Goal: Transaction & Acquisition: Purchase product/service

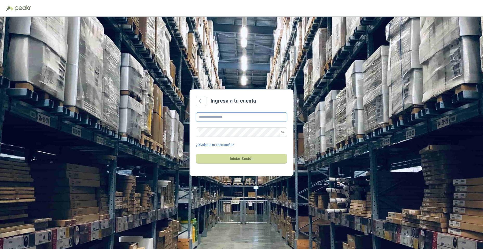
click at [229, 116] on input "text" at bounding box center [241, 117] width 91 height 9
click at [202, 117] on input "text" at bounding box center [241, 117] width 91 height 9
type input "**********"
click at [196, 154] on button "Iniciar Sesión" at bounding box center [241, 159] width 91 height 10
click at [170, 136] on div "**********" at bounding box center [241, 133] width 483 height 233
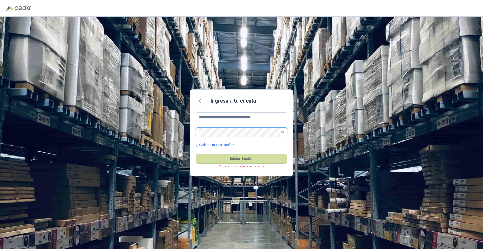
click at [196, 154] on button "Iniciar Sesión" at bounding box center [241, 159] width 91 height 10
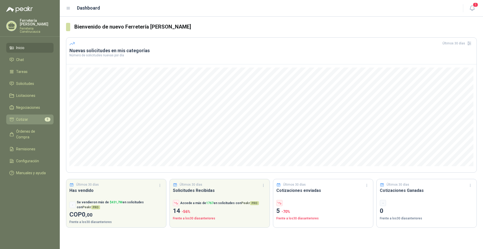
click at [32, 118] on li "Cotizar 5" at bounding box center [29, 120] width 41 height 6
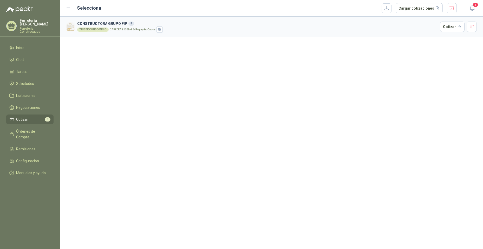
click at [201, 18] on article "CONSTRUCTORA GRUPO FIP 5 TRIBEK CONDOMINIO CARRERA 9#78N-95 - [GEOGRAPHIC_DATA]…" at bounding box center [271, 27] width 423 height 21
click at [105, 30] on div "TRIBEK CONDOMINIO" at bounding box center [92, 30] width 31 height 4
click at [90, 18] on article "CONSTRUCTORA GRUPO FIP 5 TRIBEK CONDOMINIO CARRERA 9#78N-95 - [GEOGRAPHIC_DATA]…" at bounding box center [271, 27] width 423 height 21
click at [88, 22] on h3 "CONSTRUCTORA GRUPO FIP 5" at bounding box center [257, 24] width 361 height 6
click at [71, 6] on div "Selecciona Cargar cotizaciones" at bounding box center [261, 8] width 391 height 10
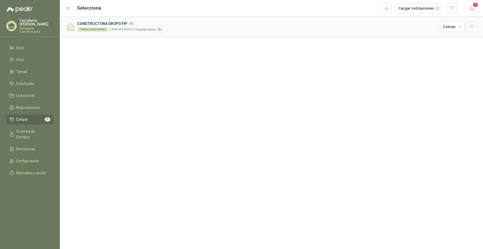
click at [70, 9] on icon at bounding box center [68, 8] width 5 height 5
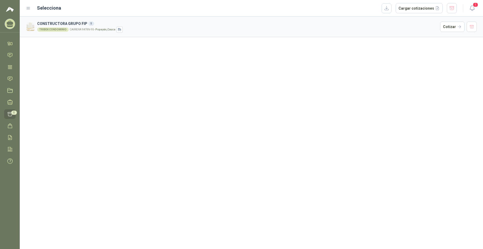
click at [29, 4] on div "Selecciona Cargar cotizaciones" at bounding box center [241, 8] width 431 height 10
click at [27, 10] on icon at bounding box center [28, 8] width 5 height 5
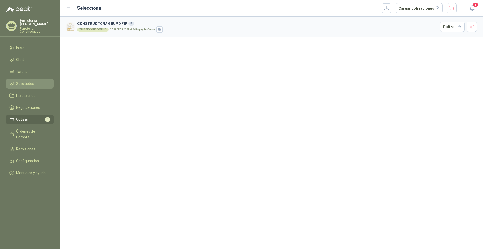
click at [28, 79] on link "Solicitudes" at bounding box center [29, 84] width 47 height 10
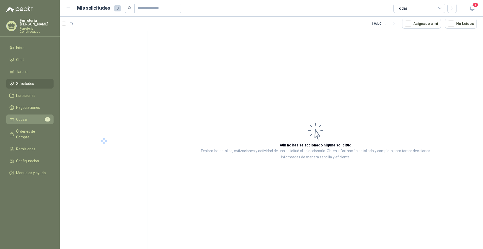
click at [20, 117] on span "Cotizar" at bounding box center [22, 120] width 12 height 6
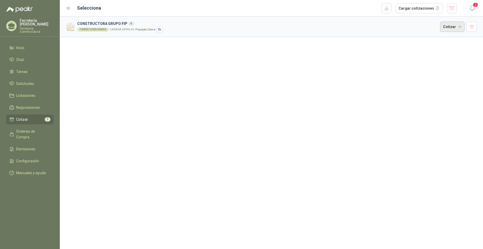
click at [449, 28] on button "Cotizar" at bounding box center [452, 27] width 24 height 10
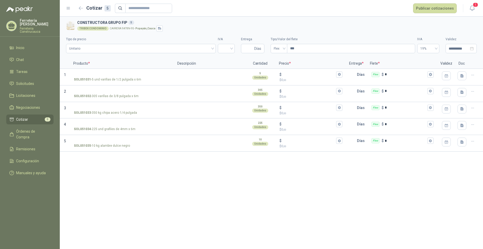
click at [380, 184] on div "**********" at bounding box center [271, 133] width 423 height 233
click at [476, 4] on span "1" at bounding box center [476, 4] width 6 height 5
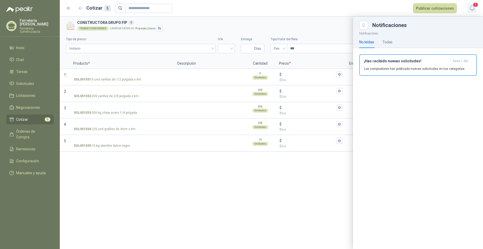
click at [476, 4] on span "1" at bounding box center [476, 4] width 6 height 5
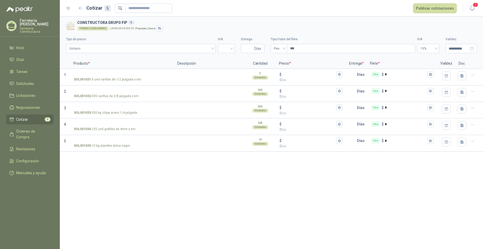
click at [196, 218] on div "**********" at bounding box center [271, 133] width 423 height 233
click at [36, 81] on li "Solicitudes" at bounding box center [29, 84] width 41 height 6
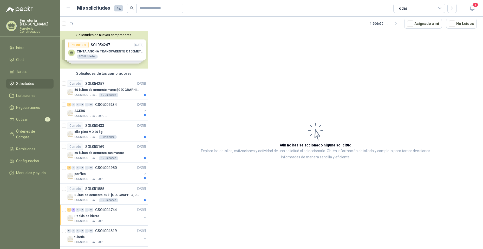
click at [207, 52] on article "Aún no has seleccionado niguna solicitud Explora los detalles, cotizaciones y a…" at bounding box center [315, 141] width 335 height 220
click at [115, 88] on p "50 bultos de cemento marca [GEOGRAPHIC_DATA][PERSON_NAME]" at bounding box center [106, 90] width 65 height 5
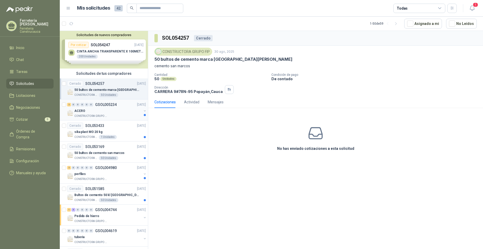
click at [100, 115] on p "CONSTRUCTORA GRUPO FIP" at bounding box center [90, 116] width 33 height 4
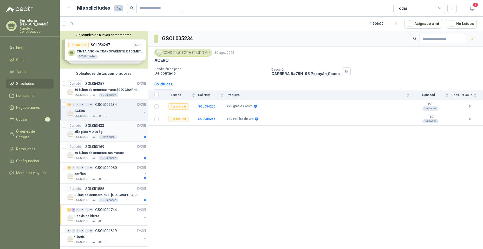
click at [83, 133] on p "sika plast MO 20 kg" at bounding box center [88, 132] width 28 height 5
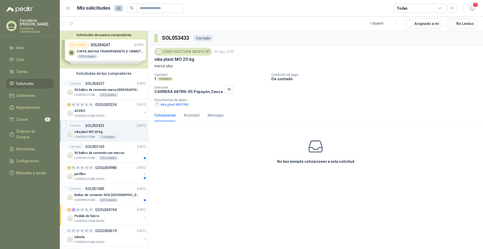
click at [227, 163] on div "No has enviado cotizaciones a esta solicitud" at bounding box center [315, 152] width 335 height 52
click at [113, 146] on div "Cerrado SOL053169 [DATE]" at bounding box center [106, 147] width 79 height 6
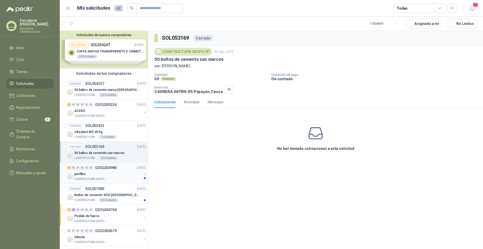
click at [125, 174] on div "perfiles" at bounding box center [107, 174] width 67 height 6
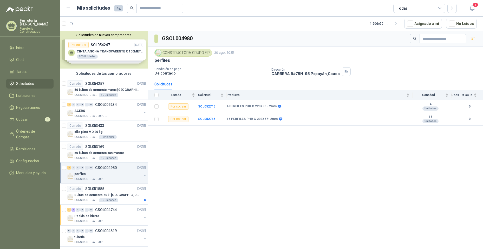
click at [250, 172] on div "GSOL004980 CONSTRUCTORA GRUPO FIP [DATE] perfiles Condición de pago De contado …" at bounding box center [315, 141] width 335 height 220
click at [123, 216] on div "Pedido de hierro" at bounding box center [107, 216] width 67 height 6
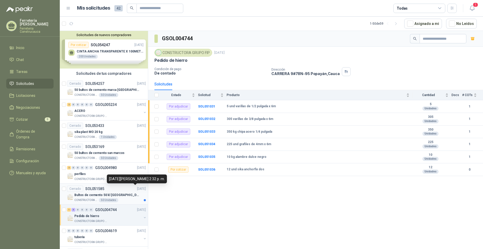
click at [137, 190] on p "[DATE]" at bounding box center [141, 189] width 9 height 5
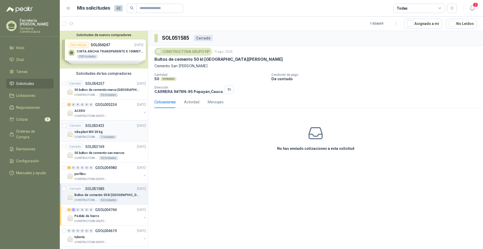
click at [137, 127] on p "[DATE]" at bounding box center [141, 126] width 9 height 5
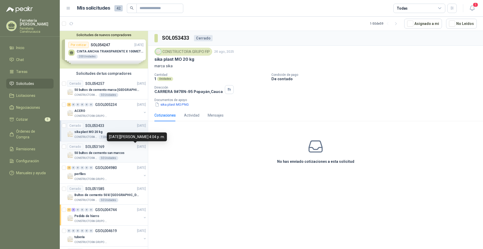
click at [137, 148] on p "[DATE]" at bounding box center [141, 147] width 9 height 5
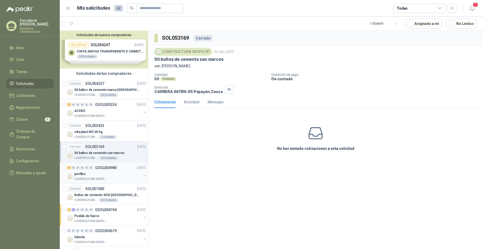
click at [127, 176] on div "perfiles" at bounding box center [107, 174] width 67 height 6
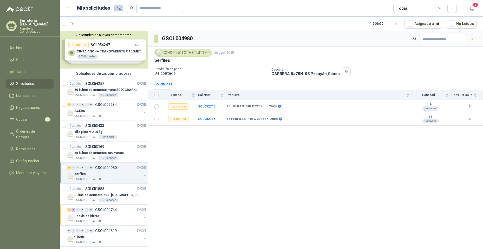
click at [251, 149] on div "GSOL004980 CONSTRUCTORA GRUPO FIP [DATE] perfiles Condición de pago De contado …" at bounding box center [315, 141] width 335 height 220
click at [126, 114] on div "CONSTRUCTORA GRUPO FIP" at bounding box center [107, 116] width 67 height 4
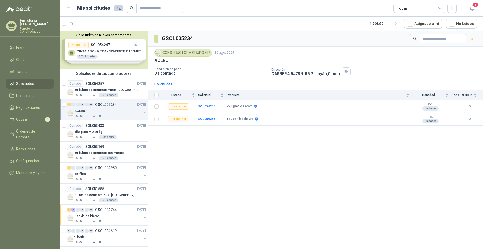
click at [330, 184] on div "GSOL005234 CONSTRUCTORA GRUPO FIP [DATE] ACERO Condición de pago De contado Dir…" at bounding box center [315, 141] width 335 height 220
click at [37, 118] on li "Cotizar 5" at bounding box center [29, 120] width 41 height 6
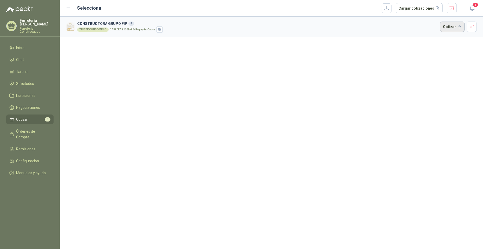
click at [451, 22] on button "Cotizar" at bounding box center [452, 27] width 24 height 10
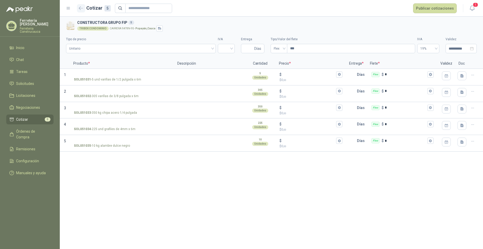
click at [83, 9] on button "button" at bounding box center [81, 8] width 8 height 8
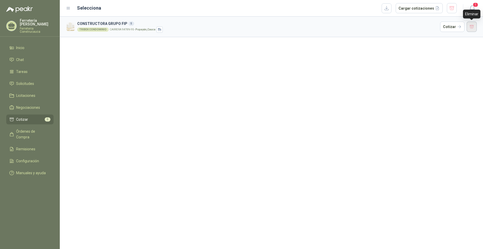
click at [471, 28] on button "button" at bounding box center [472, 27] width 10 height 10
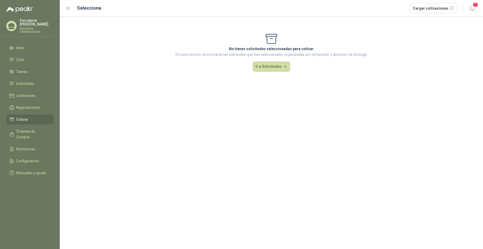
click at [26, 74] on ul "Inicio Chat Tareas Solicitudes Licitaciones Negociaciones Cotizar Órdenes de Co…" at bounding box center [30, 111] width 60 height 137
click at [26, 79] on link "Solicitudes" at bounding box center [29, 84] width 47 height 10
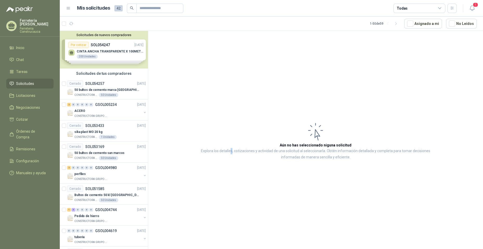
click at [232, 137] on article "Aún no has seleccionado niguna solicitud Explora los detalles, cotizaciones y a…" at bounding box center [315, 141] width 335 height 220
click at [134, 93] on div "CONSTRUCTORA GRUPO FIP 50 Unidades" at bounding box center [110, 95] width 72 height 4
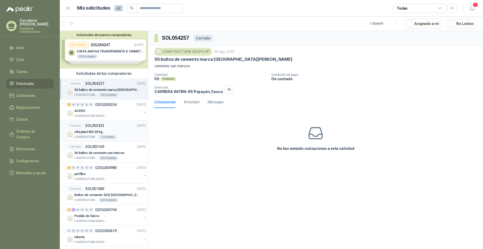
click at [127, 125] on div "Cerrado SOL053433 [DATE]" at bounding box center [106, 126] width 79 height 6
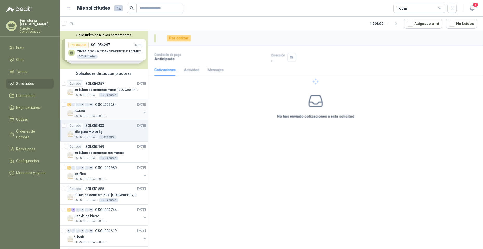
click at [123, 111] on div "ACERO" at bounding box center [107, 111] width 67 height 6
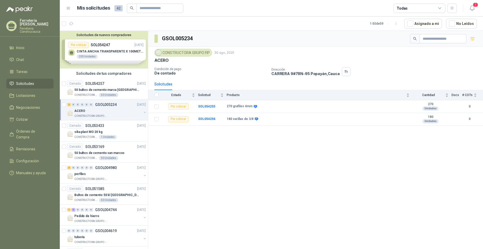
click at [248, 179] on div "GSOL005234 CONSTRUCTORA GRUPO FIP [DATE] ACERO Condición de pago De contado Dir…" at bounding box center [315, 141] width 335 height 220
click at [327, 162] on div "GSOL005234 CONSTRUCTORA GRUPO FIP [DATE] ACERO Condición de pago De contado Dir…" at bounding box center [315, 141] width 335 height 220
click at [247, 198] on div "GSOL005234 CONSTRUCTORA GRUPO FIP [DATE] ACERO Condición de pago De contado Dir…" at bounding box center [315, 141] width 335 height 220
click at [114, 173] on div "perfiles" at bounding box center [107, 174] width 67 height 6
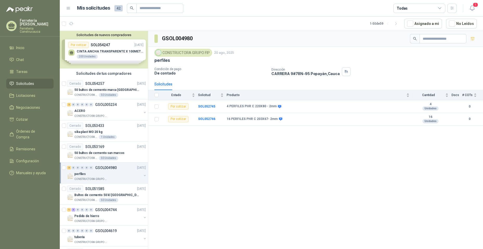
click at [274, 155] on div "GSOL004980 CONSTRUCTORA GRUPO FIP [DATE] perfiles Condición de pago De contado …" at bounding box center [315, 141] width 335 height 220
click at [254, 237] on div "GSOL004980 CONSTRUCTORA GRUPO FIP [DATE] perfiles Condición de pago De contado …" at bounding box center [315, 141] width 335 height 220
click at [130, 115] on div "CONSTRUCTORA GRUPO FIP" at bounding box center [107, 116] width 67 height 4
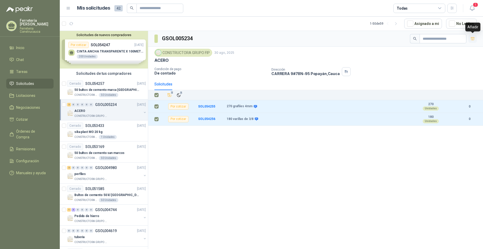
click at [474, 41] on icon "button" at bounding box center [473, 39] width 4 height 4
click at [26, 117] on span "Cotizar" at bounding box center [22, 120] width 12 height 6
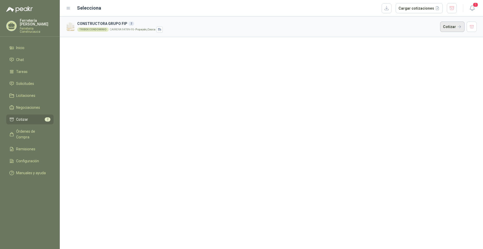
click at [449, 26] on button "Cotizar" at bounding box center [452, 27] width 24 height 10
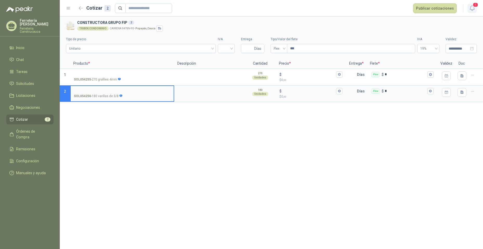
click at [471, 5] on icon "button" at bounding box center [472, 8] width 7 height 7
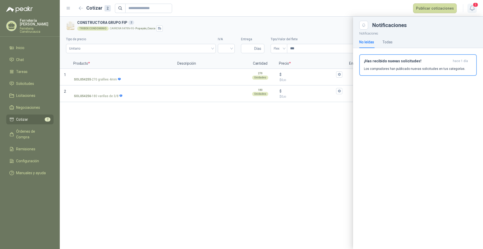
click at [471, 5] on icon "button" at bounding box center [472, 8] width 7 height 7
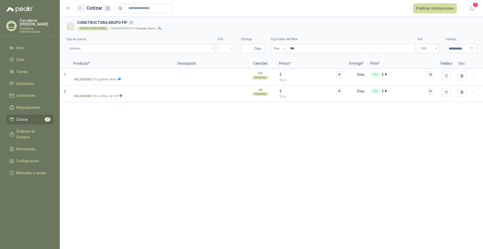
click at [82, 7] on icon "button" at bounding box center [81, 8] width 4 height 4
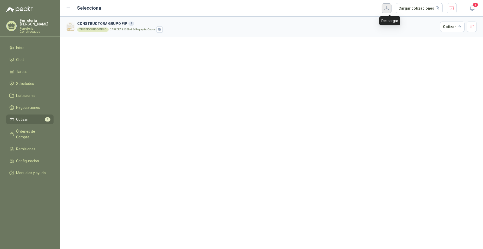
click at [388, 9] on button "button" at bounding box center [387, 8] width 10 height 10
drag, startPoint x: 357, startPoint y: 142, endPoint x: 315, endPoint y: 121, distance: 46.4
click at [341, 136] on div "CONSTRUCTORA GRUPO FIP 2 TRIBEK CONDOMINIO CARRERA 9#78N-95 - [GEOGRAPHIC_DATA]…" at bounding box center [271, 133] width 423 height 233
click at [411, 7] on button "Cargar cotizaciones" at bounding box center [419, 8] width 47 height 10
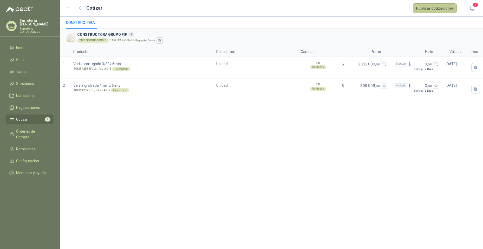
click at [442, 9] on button "Publicar cotizaciones" at bounding box center [435, 8] width 44 height 10
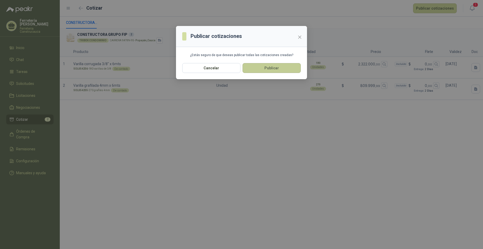
click at [277, 70] on button "Publicar" at bounding box center [272, 68] width 58 height 10
